Goal: Task Accomplishment & Management: Use online tool/utility

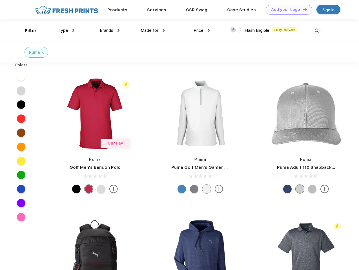
click at [287, 10] on link "Add your Logo Design Tool" at bounding box center [288, 10] width 46 height 10
click at [0, 0] on div "Design Tool" at bounding box center [0, 0] width 0 height 0
click at [302, 9] on link "Add your Logo Design Tool" at bounding box center [288, 10] width 46 height 10
click at [27, 31] on div "Filter" at bounding box center [31, 31] width 12 height 6
click at [66, 30] on span "Type" at bounding box center [63, 30] width 10 height 5
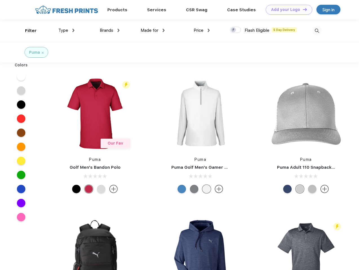
click at [109, 30] on span "Brands" at bounding box center [107, 30] width 14 height 5
click at [153, 30] on span "Made for" at bounding box center [149, 30] width 18 height 5
click at [202, 30] on span "Price" at bounding box center [198, 30] width 10 height 5
click at [235, 30] on div at bounding box center [235, 30] width 11 height 6
click at [233, 30] on input "checkbox" at bounding box center [232, 28] width 4 height 4
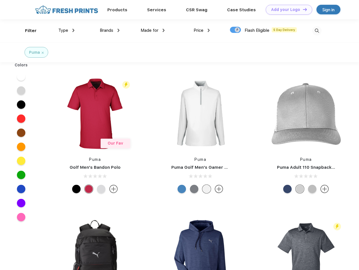
click at [316, 31] on img at bounding box center [316, 30] width 9 height 9
